Goal: Task Accomplishment & Management: Use online tool/utility

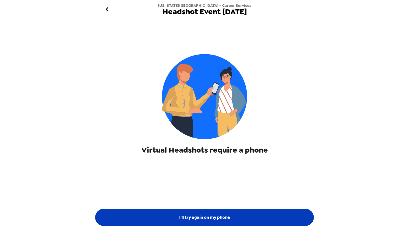
click at [211, 224] on button "I'll try again on my phone" at bounding box center [204, 217] width 219 height 17
